Goal: Task Accomplishment & Management: Manage account settings

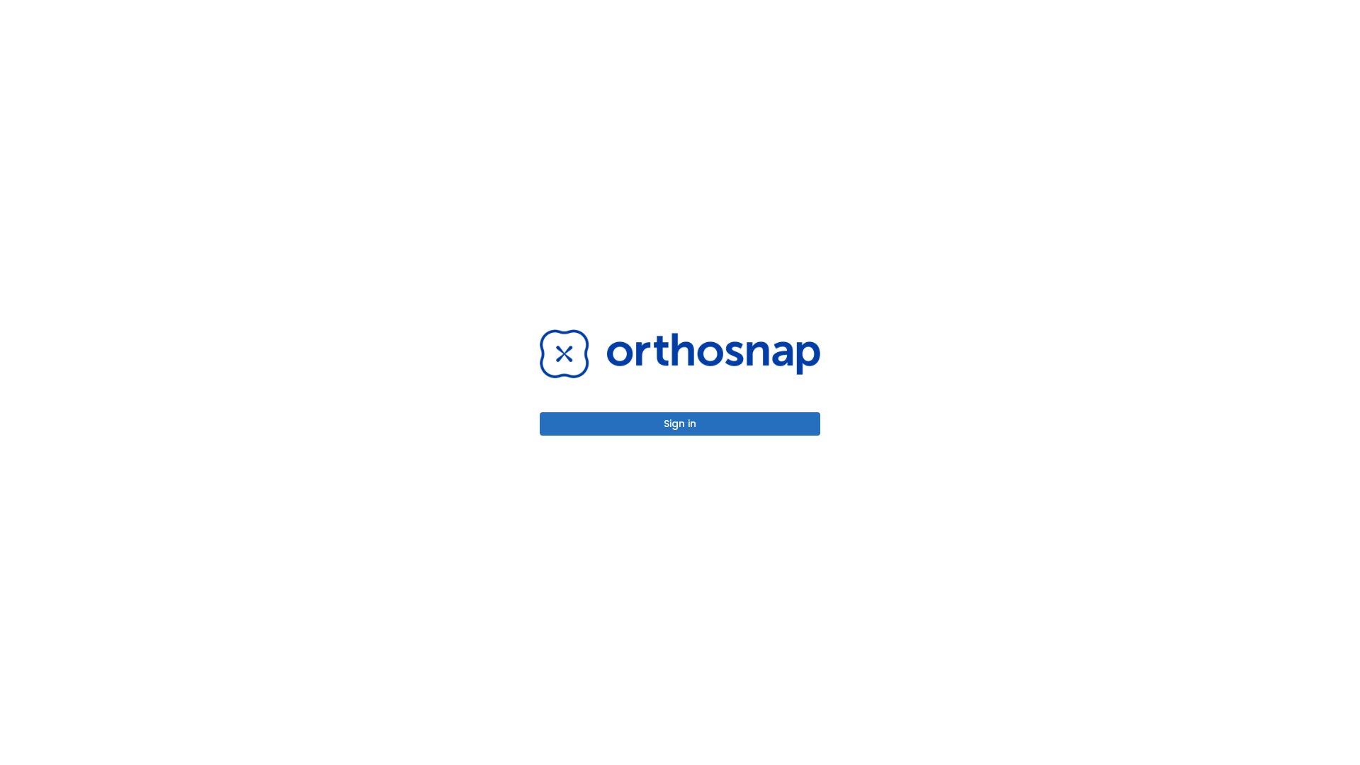
click at [680, 424] on button "Sign in" at bounding box center [680, 423] width 281 height 23
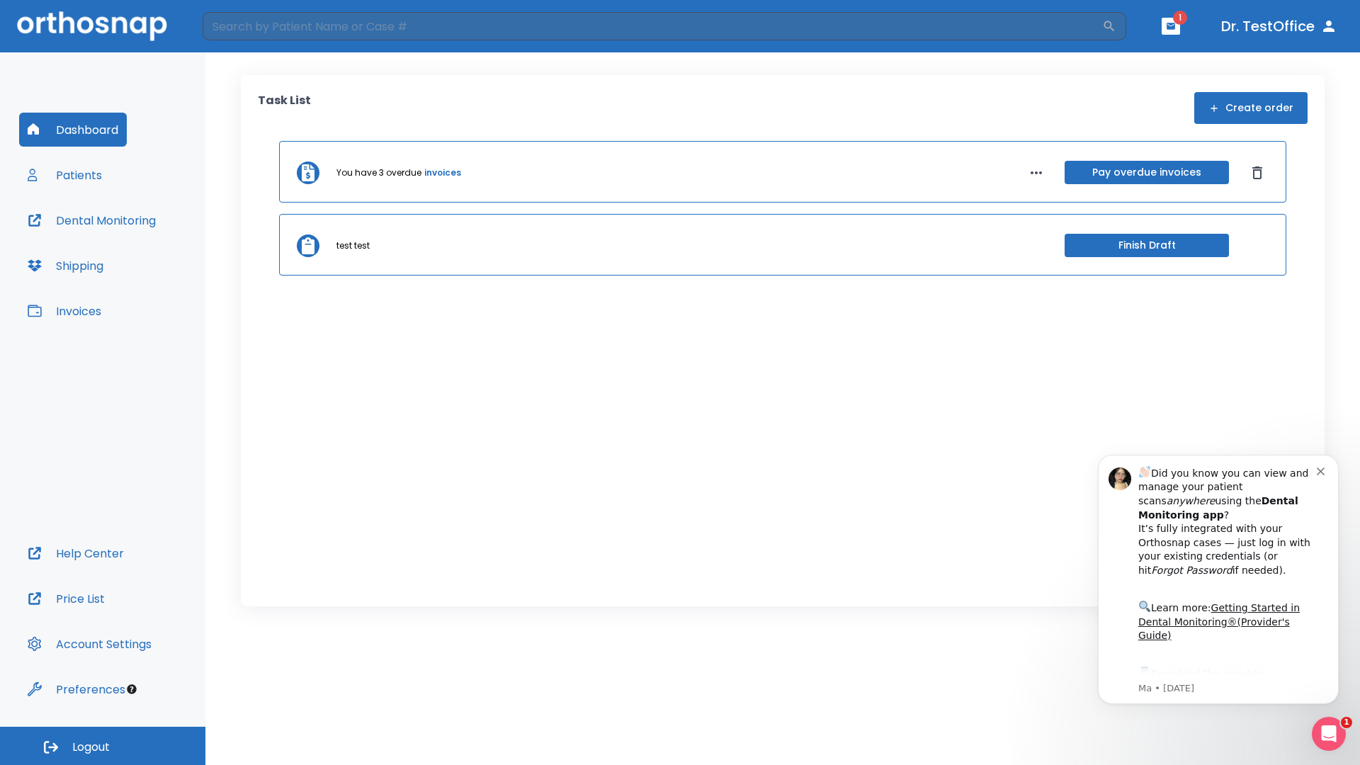
click at [103, 746] on span "Logout" at bounding box center [91, 748] width 38 height 16
